Goal: Task Accomplishment & Management: Manage account settings

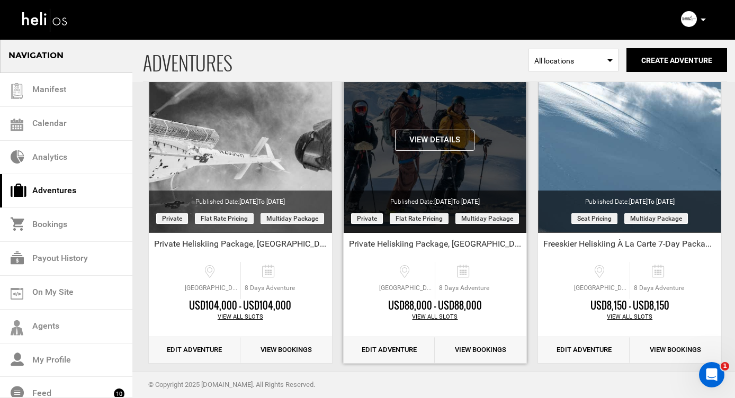
scroll to position [93, 0]
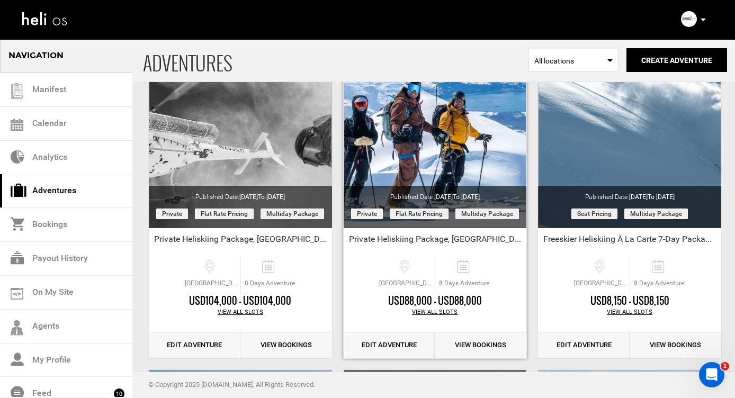
click at [377, 345] on link "Edit Adventure" at bounding box center [390, 346] width 92 height 26
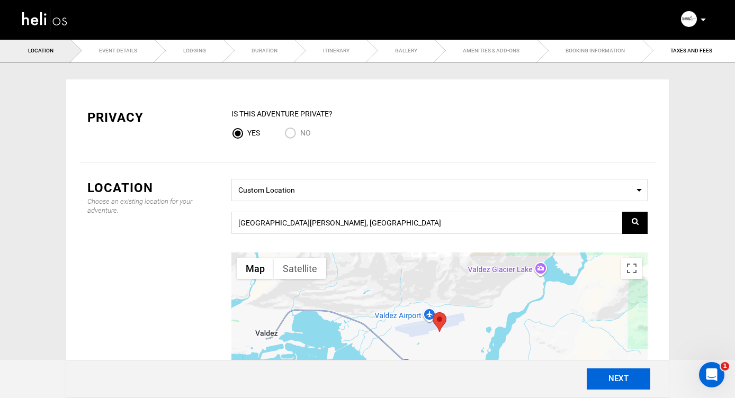
click at [615, 384] on button "NEXT" at bounding box center [619, 379] width 64 height 21
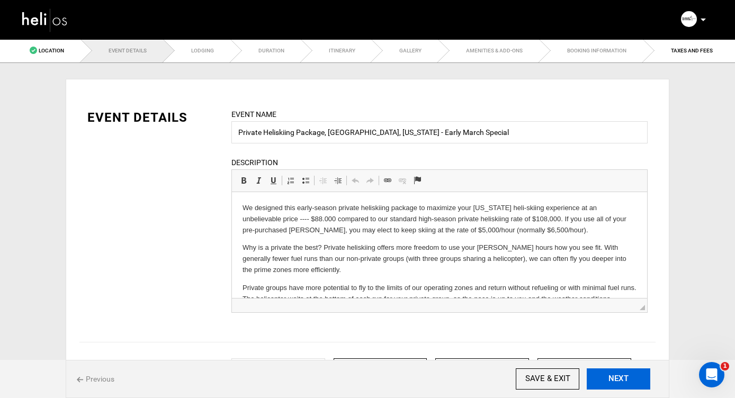
click at [615, 384] on button "NEXT" at bounding box center [619, 379] width 64 height 21
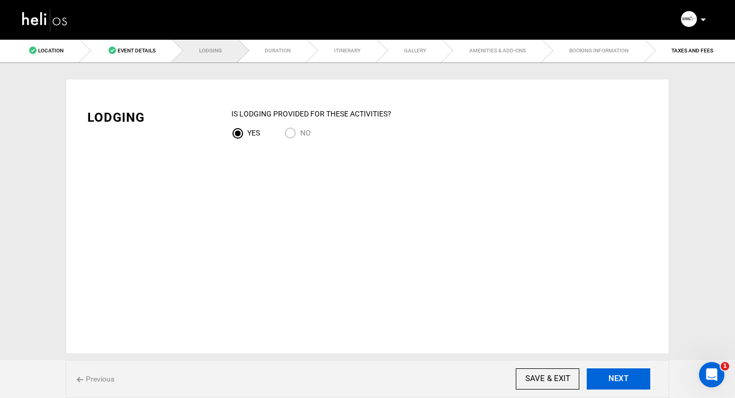
click at [615, 384] on button "NEXT" at bounding box center [619, 379] width 64 height 21
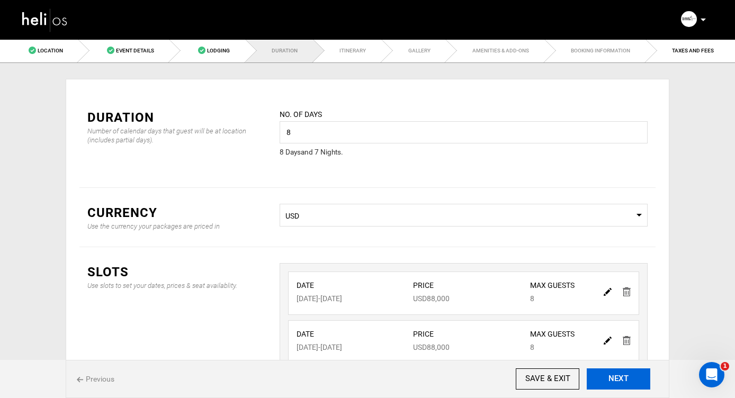
click at [615, 384] on button "NEXT" at bounding box center [619, 379] width 64 height 21
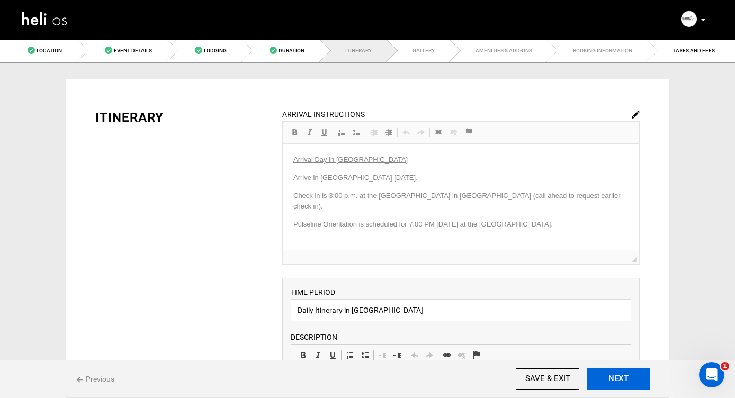
click at [615, 384] on button "NEXT" at bounding box center [619, 379] width 64 height 21
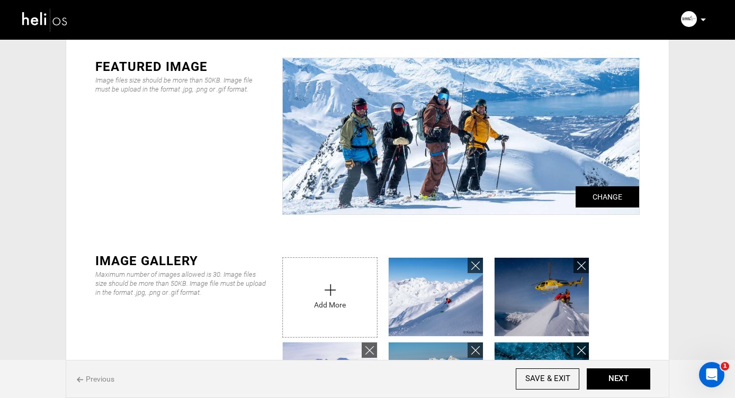
scroll to position [53, 0]
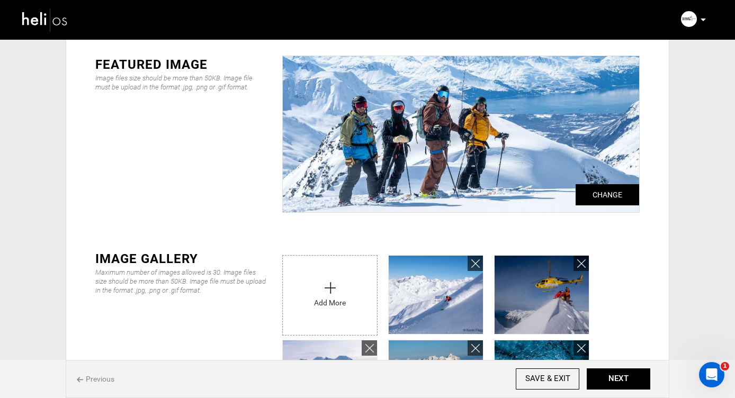
click at [50, 18] on img at bounding box center [45, 20] width 48 height 28
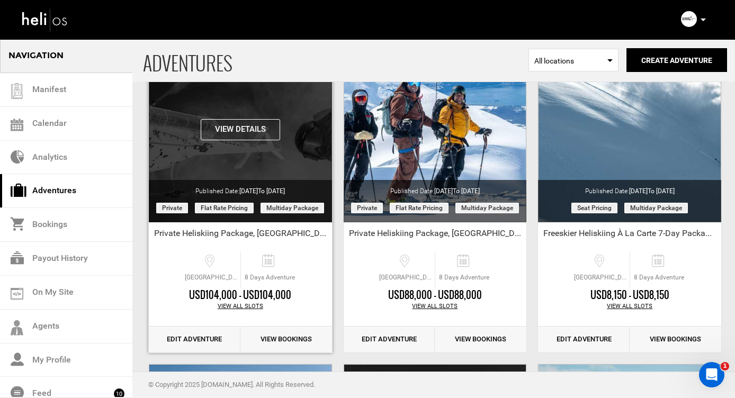
scroll to position [97, 0]
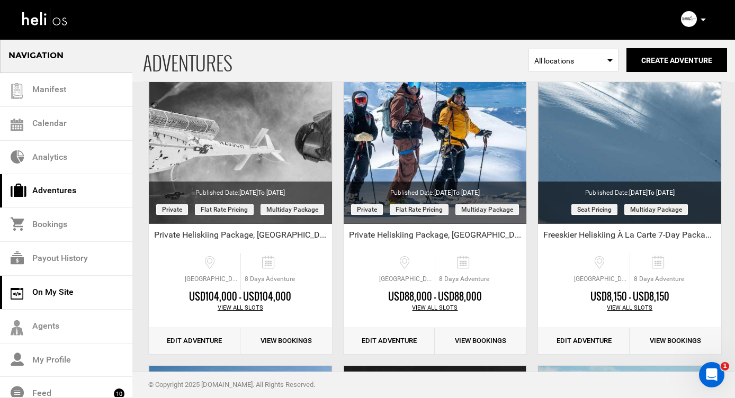
click at [53, 291] on link "On My Site" at bounding box center [66, 293] width 132 height 34
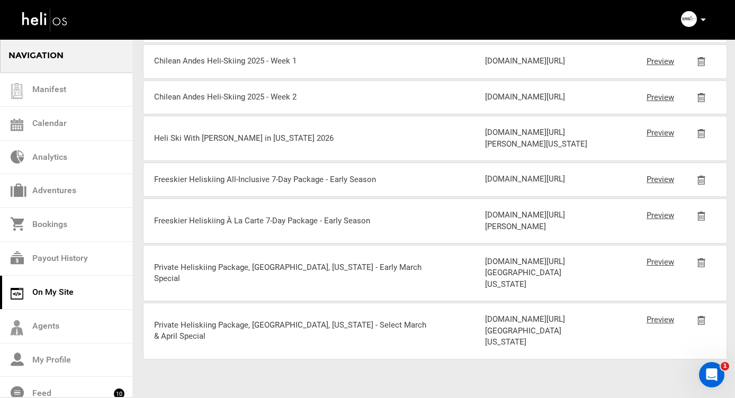
scroll to position [1750, 0]
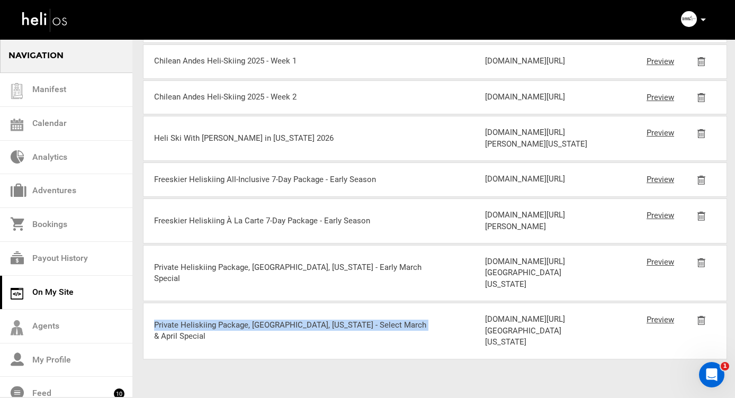
drag, startPoint x: 409, startPoint y: 308, endPoint x: 154, endPoint y: 308, distance: 255.3
click at [154, 320] on div "Private Heliskiing Package, [GEOGRAPHIC_DATA], [US_STATE] - Select March & Apri…" at bounding box center [292, 331] width 276 height 23
copy div "Private Heliskiing Package, [GEOGRAPHIC_DATA], [US_STATE] - Select March & Apri…"
drag, startPoint x: 556, startPoint y: 341, endPoint x: 486, endPoint y: 279, distance: 94.2
click at [486, 314] on div "[DOMAIN_NAME][URL][GEOGRAPHIC_DATA][US_STATE]" at bounding box center [540, 331] width 110 height 34
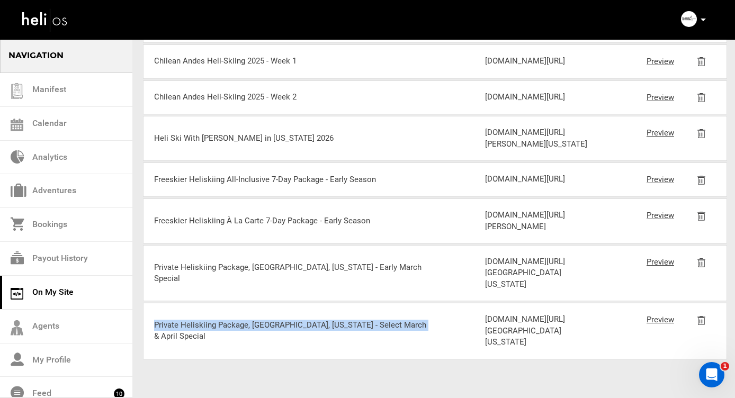
copy div "[DOMAIN_NAME][URL][GEOGRAPHIC_DATA][US_STATE]"
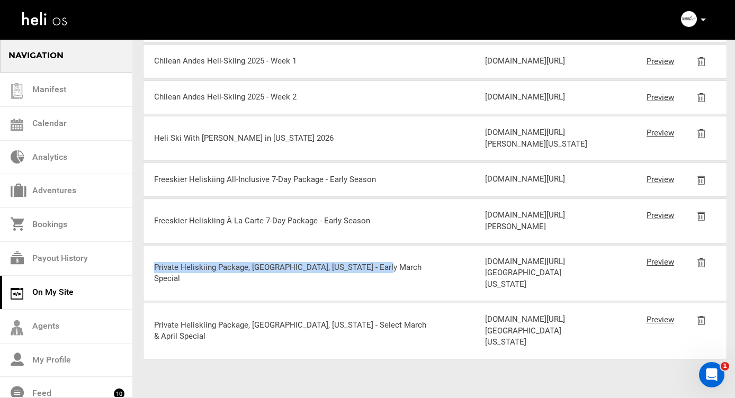
drag, startPoint x: 378, startPoint y: 209, endPoint x: 226, endPoint y: 202, distance: 152.7
click at [226, 245] on div "Private Heliskiing Package, [GEOGRAPHIC_DATA], [US_STATE] - Early March Special…" at bounding box center [435, 273] width 584 height 56
copy div "Private Heliskiing Package, [GEOGRAPHIC_DATA], [US_STATE] - Early March Special"
drag, startPoint x: 582, startPoint y: 238, endPoint x: 486, endPoint y: 185, distance: 109.3
click at [486, 256] on div "[DOMAIN_NAME][URL][GEOGRAPHIC_DATA][US_STATE]" at bounding box center [540, 273] width 110 height 34
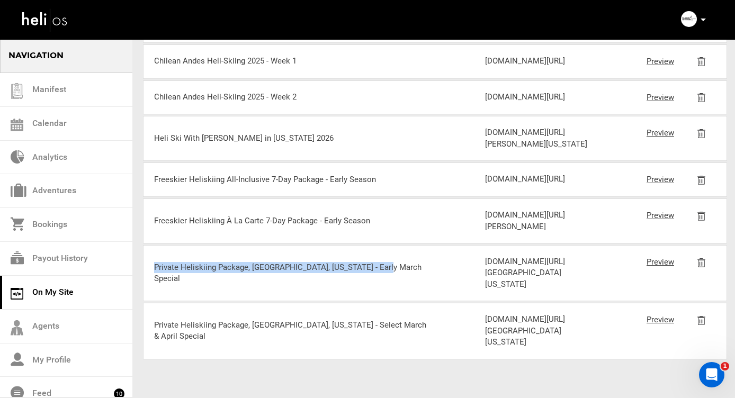
copy div "[DOMAIN_NAME][URL][GEOGRAPHIC_DATA][US_STATE]"
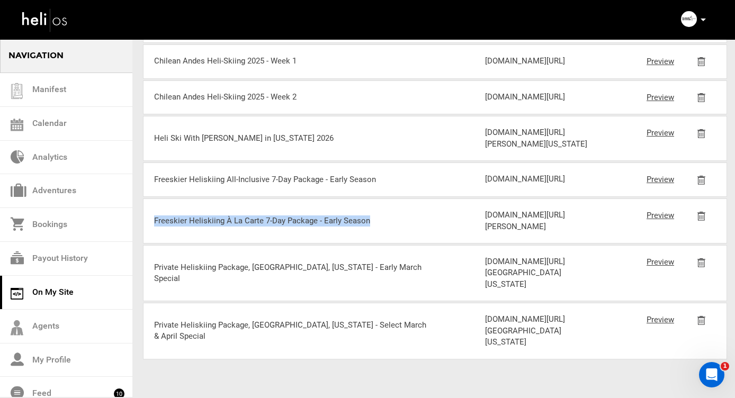
drag, startPoint x: 372, startPoint y: 166, endPoint x: 156, endPoint y: 172, distance: 216.2
click at [156, 216] on div "Freeskier Heliskiing À La Carte 7-Day Package - Early Season" at bounding box center [292, 221] width 276 height 11
copy div "Freeskier Heliskiing À La Carte 7-Day Package - Early Season"
drag, startPoint x: 557, startPoint y: 193, endPoint x: 486, endPoint y: 145, distance: 85.7
click at [486, 210] on div "[DOMAIN_NAME][URL][PERSON_NAME]" at bounding box center [540, 221] width 110 height 23
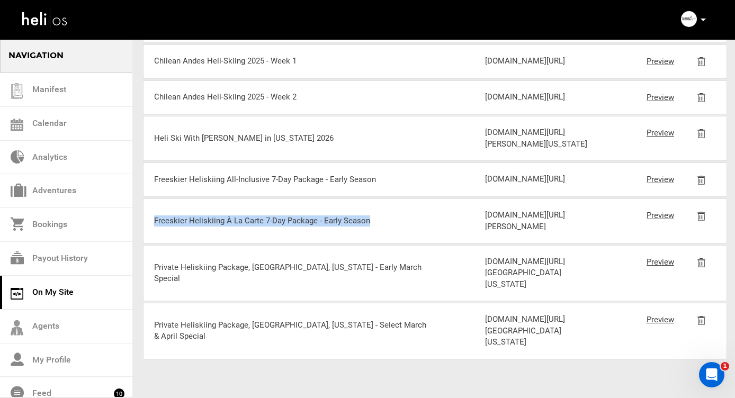
copy div "[DOMAIN_NAME][URL][PERSON_NAME]"
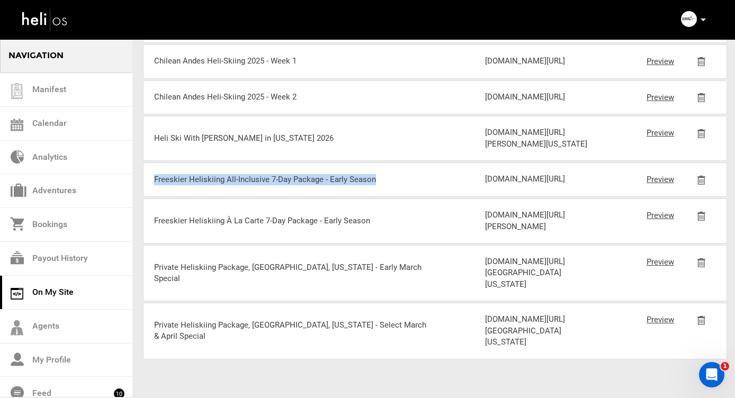
drag, startPoint x: 373, startPoint y: 146, endPoint x: 151, endPoint y: 146, distance: 222.5
click at [151, 163] on div "Freeskier Heliskiing All-Inclusive 7-Day Package - Early Season [DOMAIN_NAME][U…" at bounding box center [435, 180] width 584 height 34
copy div "Freeskier Heliskiing All-Inclusive 7-Day Package - Early Season"
drag, startPoint x: 558, startPoint y: 174, endPoint x: 486, endPoint y: 119, distance: 90.4
click at [486, 174] on div "[DOMAIN_NAME][URL]" at bounding box center [540, 179] width 110 height 11
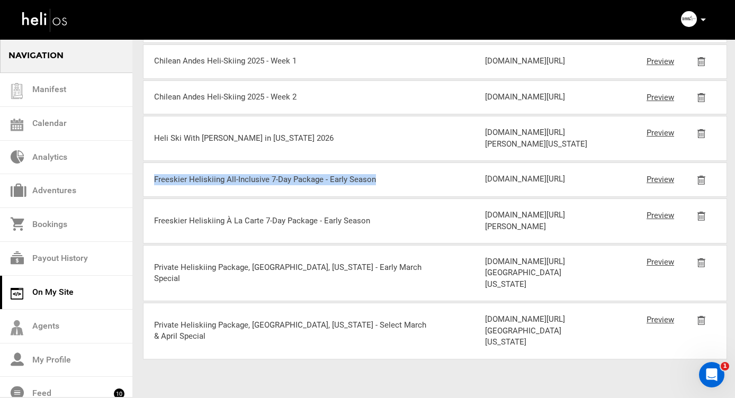
copy div "[DOMAIN_NAME][URL]"
click at [30, 20] on img at bounding box center [45, 20] width 48 height 28
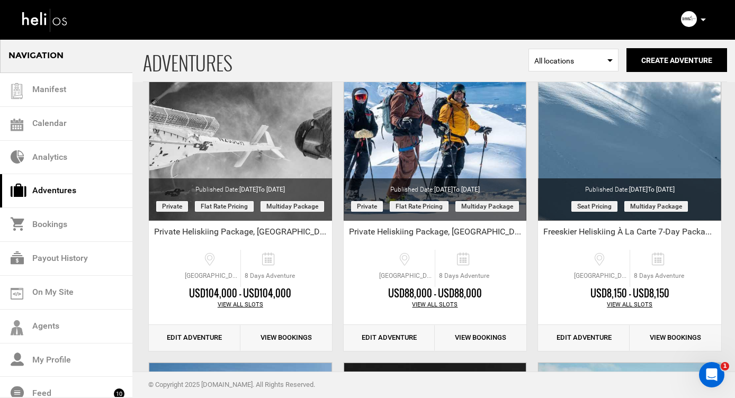
scroll to position [106, 0]
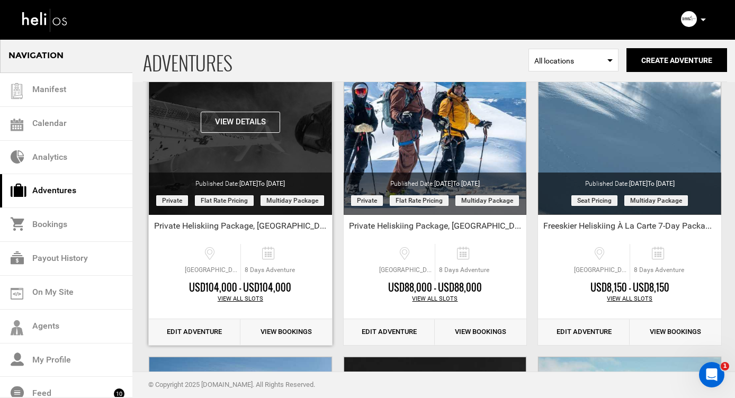
click at [244, 123] on button "View Details" at bounding box center [240, 122] width 79 height 21
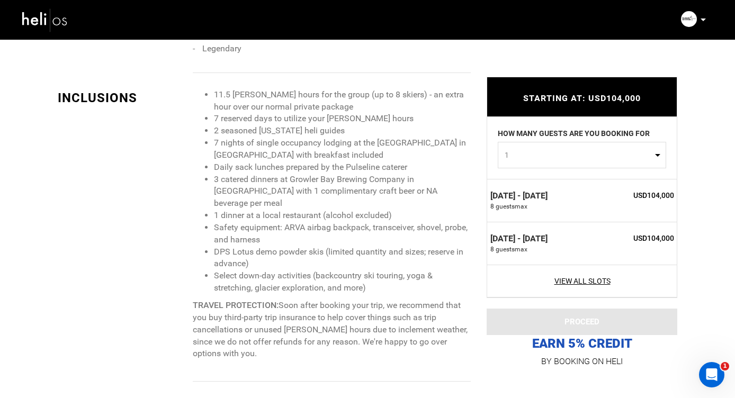
scroll to position [1089, 0]
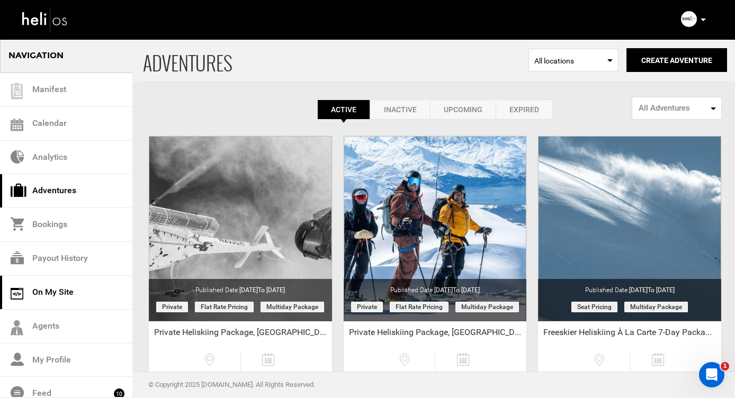
click at [45, 290] on link "On My Site" at bounding box center [66, 293] width 132 height 34
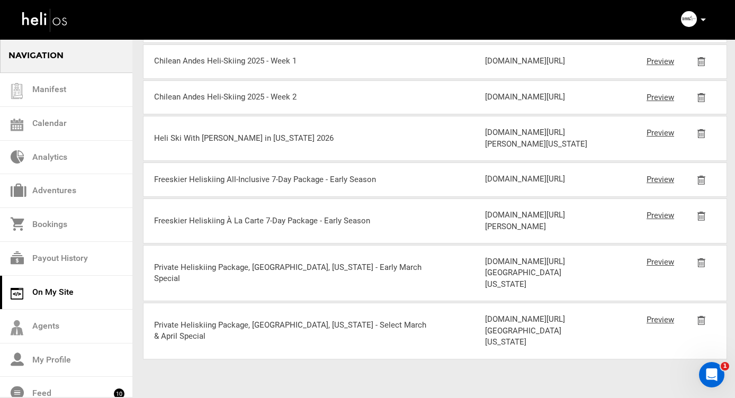
scroll to position [1078, 0]
drag, startPoint x: 548, startPoint y: 213, endPoint x: 486, endPoint y: 173, distance: 74.4
copy div "[DOMAIN_NAME][URL]"
